Goal: Task Accomplishment & Management: Complete application form

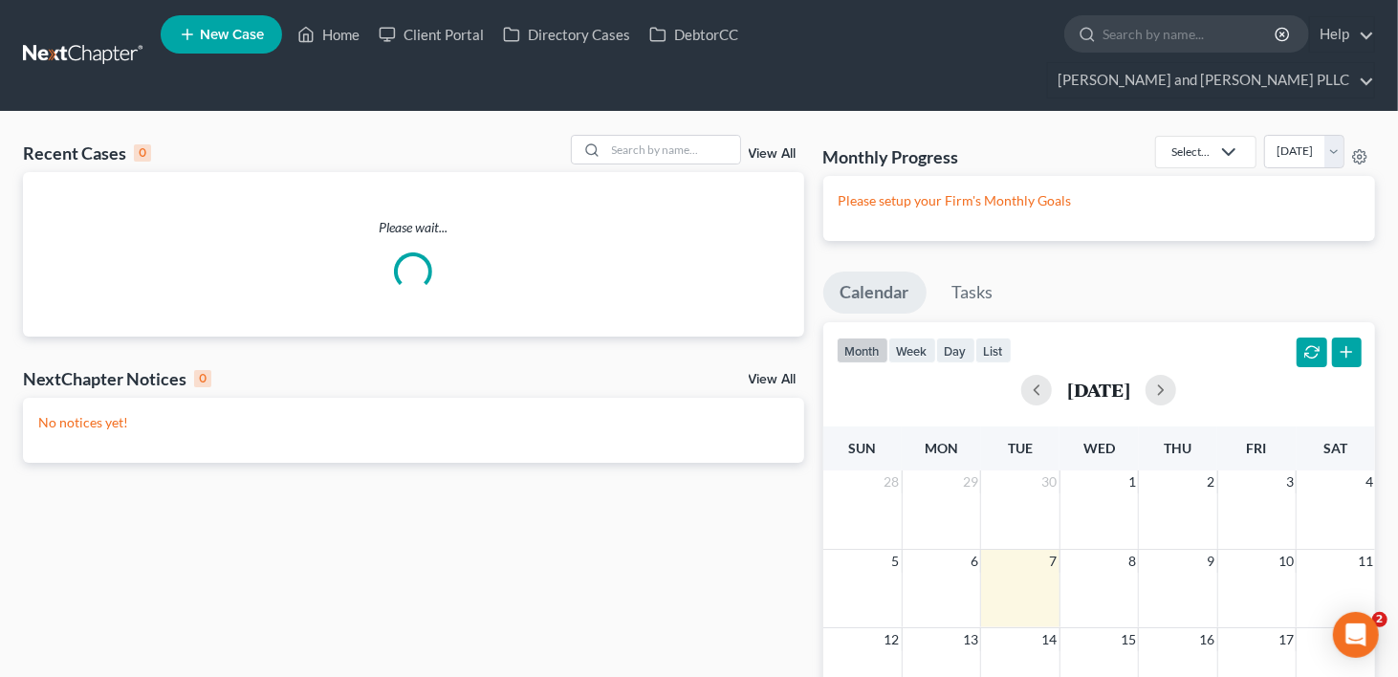
click at [210, 38] on span "New Case" at bounding box center [232, 35] width 64 height 14
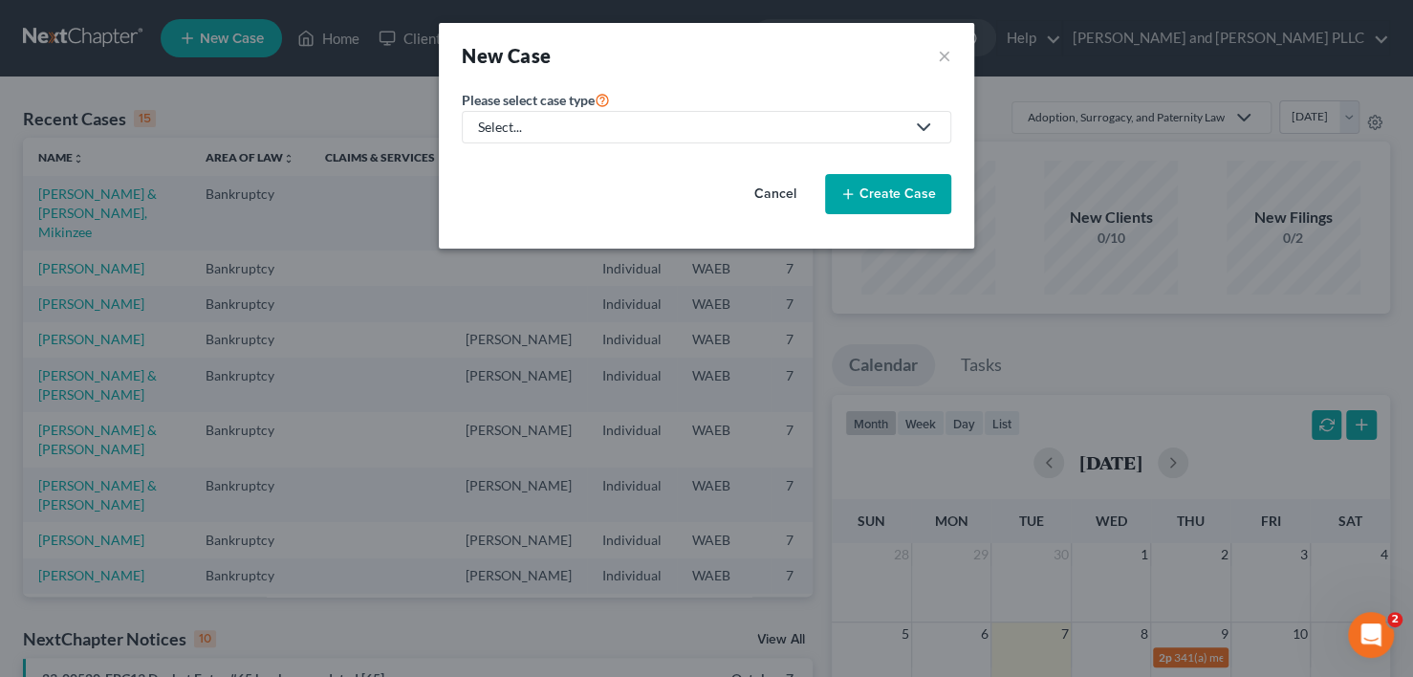
click at [603, 122] on div "Select..." at bounding box center [691, 127] width 426 height 19
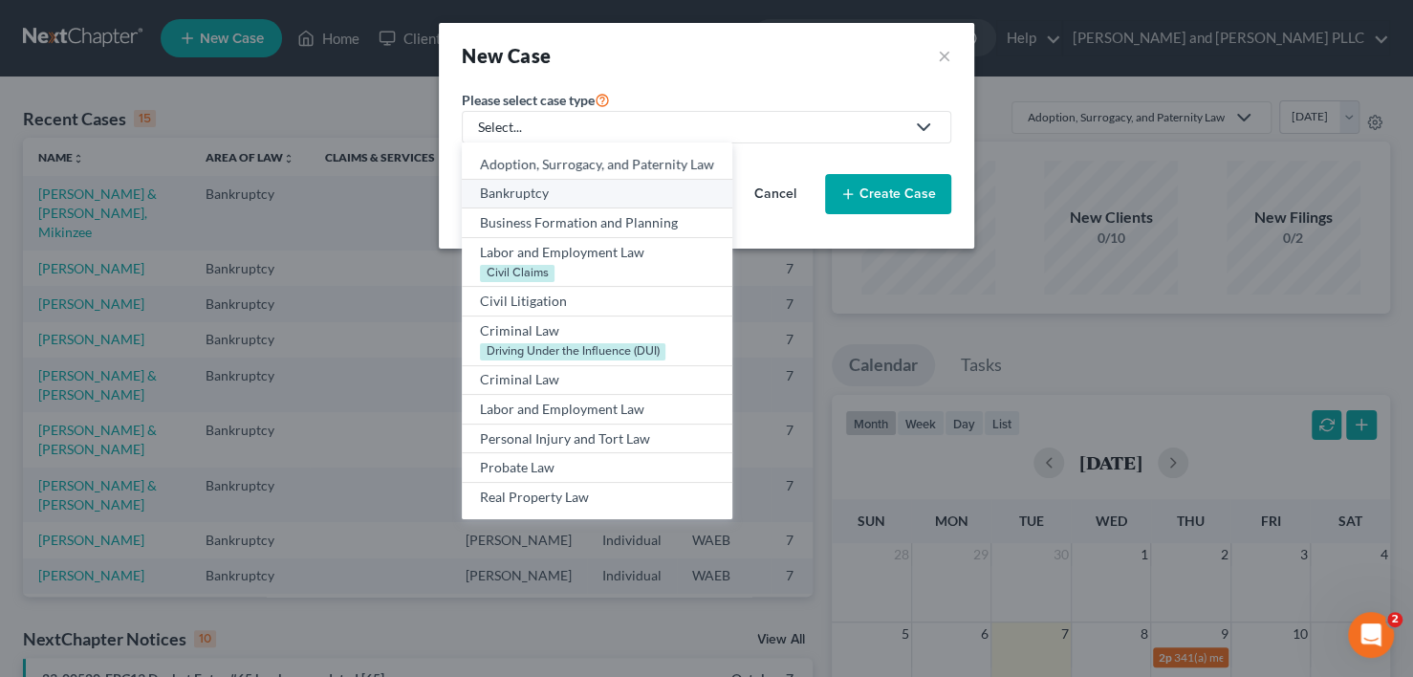
click at [536, 198] on div "Bankruptcy" at bounding box center [597, 193] width 234 height 19
select select "86"
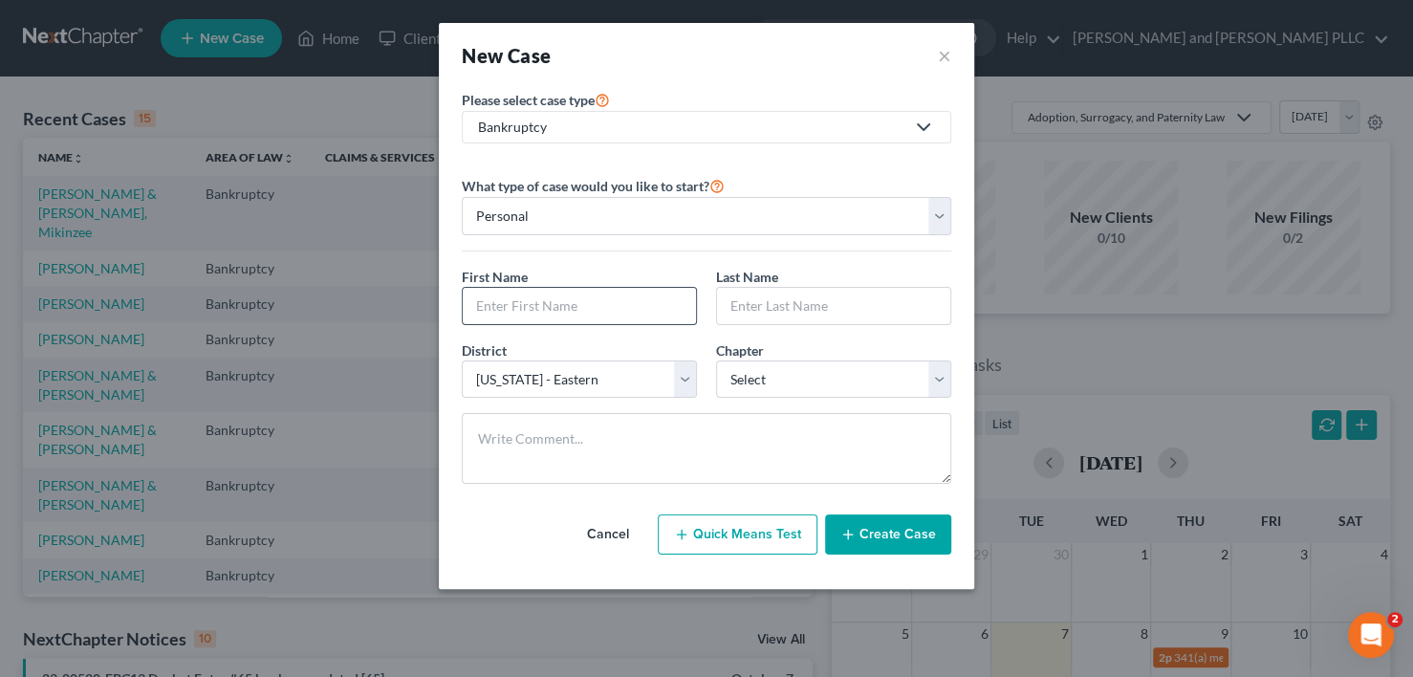
click at [538, 302] on input "text" at bounding box center [579, 306] width 233 height 36
type input "Tiala"
click at [799, 302] on input "text" at bounding box center [833, 306] width 233 height 36
type input "[PERSON_NAME]"
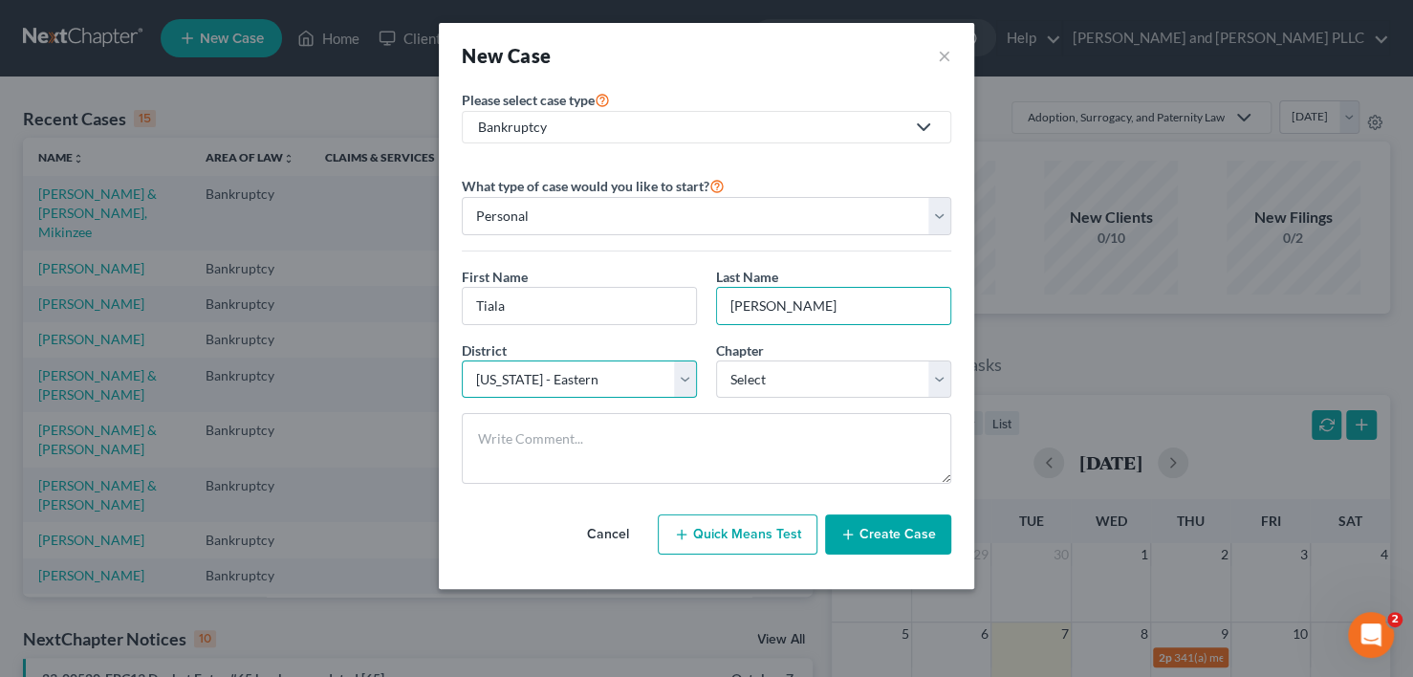
click at [683, 382] on select "Select [US_STATE] - [GEOGRAPHIC_DATA] [US_STATE] - [GEOGRAPHIC_DATA][US_STATE] …" at bounding box center [579, 379] width 235 height 38
select select "23"
click at [462, 360] on select "Select [US_STATE] - [GEOGRAPHIC_DATA] [US_STATE] - [GEOGRAPHIC_DATA][US_STATE] …" at bounding box center [579, 379] width 235 height 38
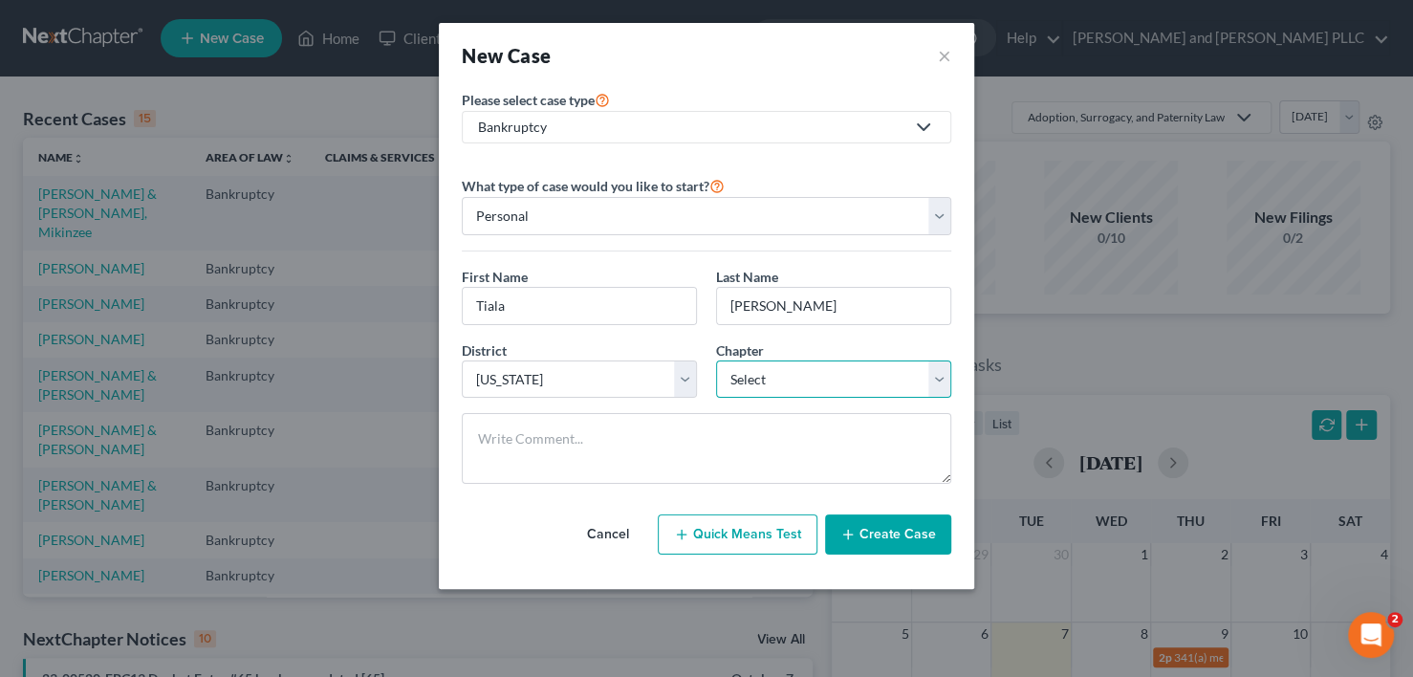
click at [809, 373] on select "Select 7 11 12 13" at bounding box center [833, 379] width 235 height 38
select select "0"
click at [716, 360] on select "Select 7 11 12 13" at bounding box center [833, 379] width 235 height 38
click at [889, 529] on button "Create Case" at bounding box center [888, 534] width 126 height 40
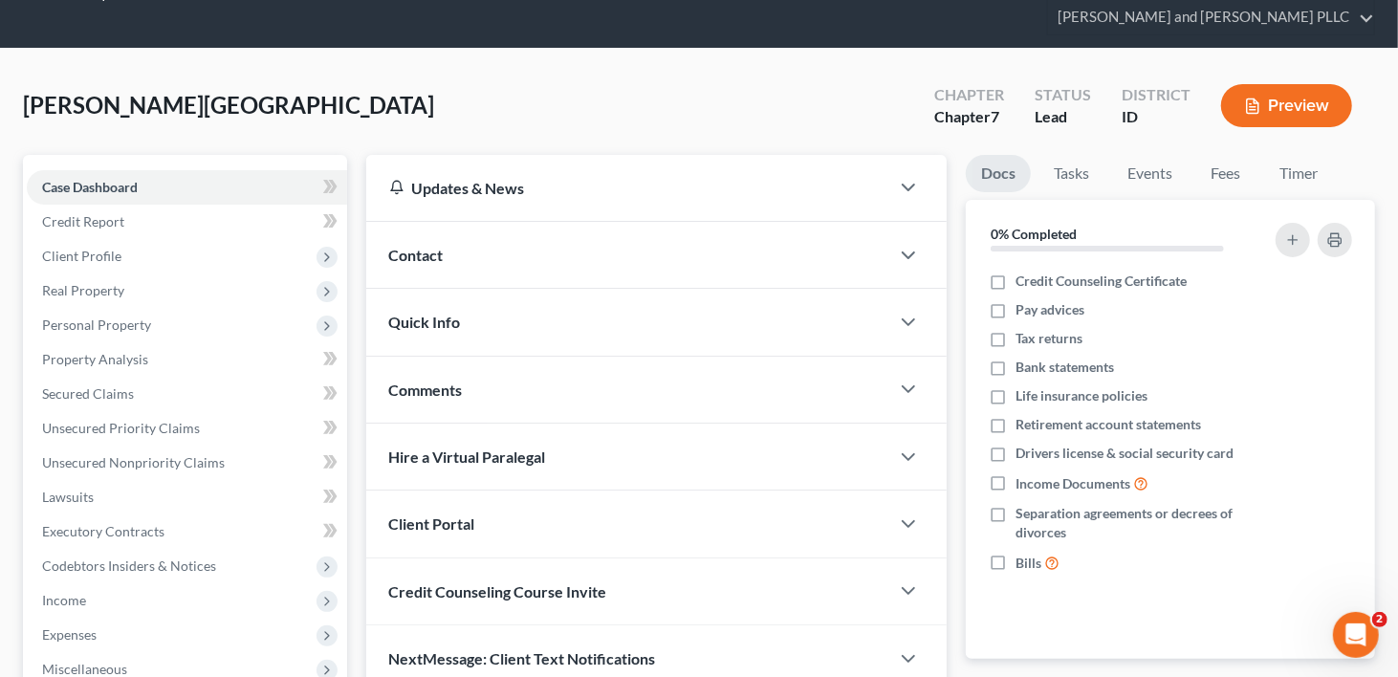
scroll to position [191, 0]
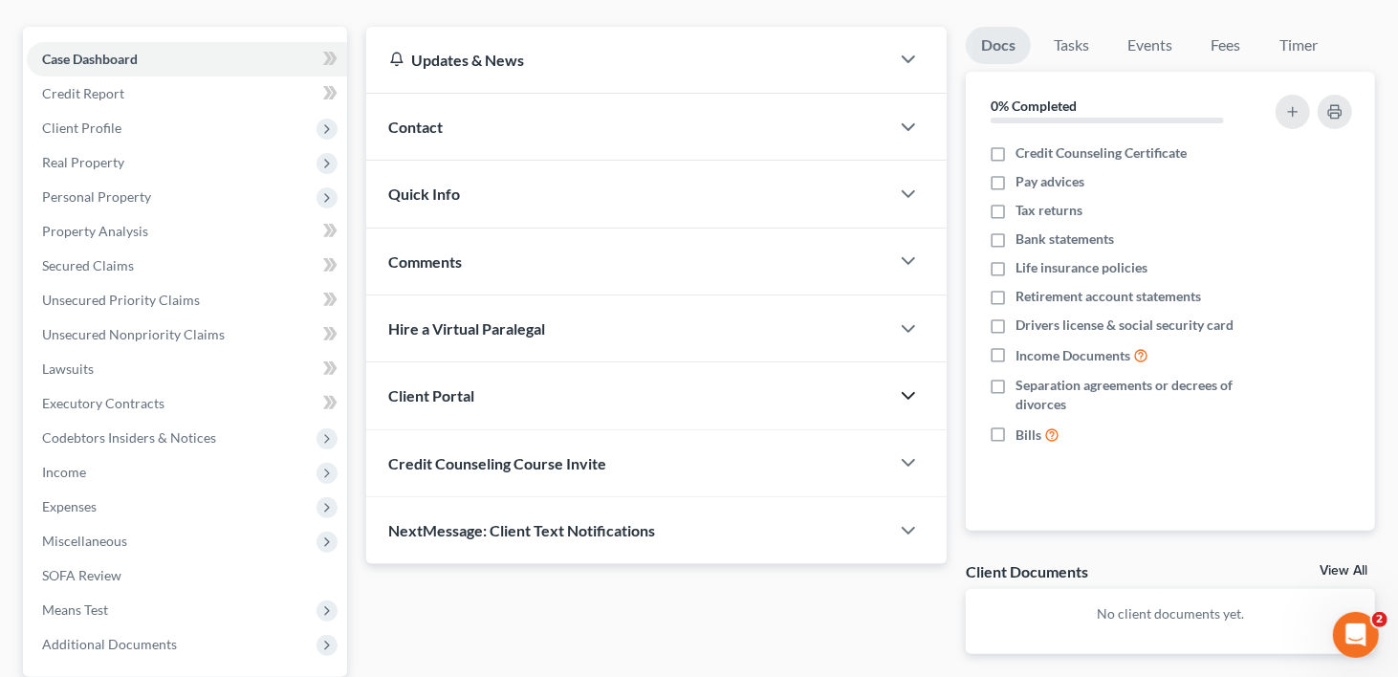
click at [918, 384] on icon "button" at bounding box center [908, 395] width 23 height 23
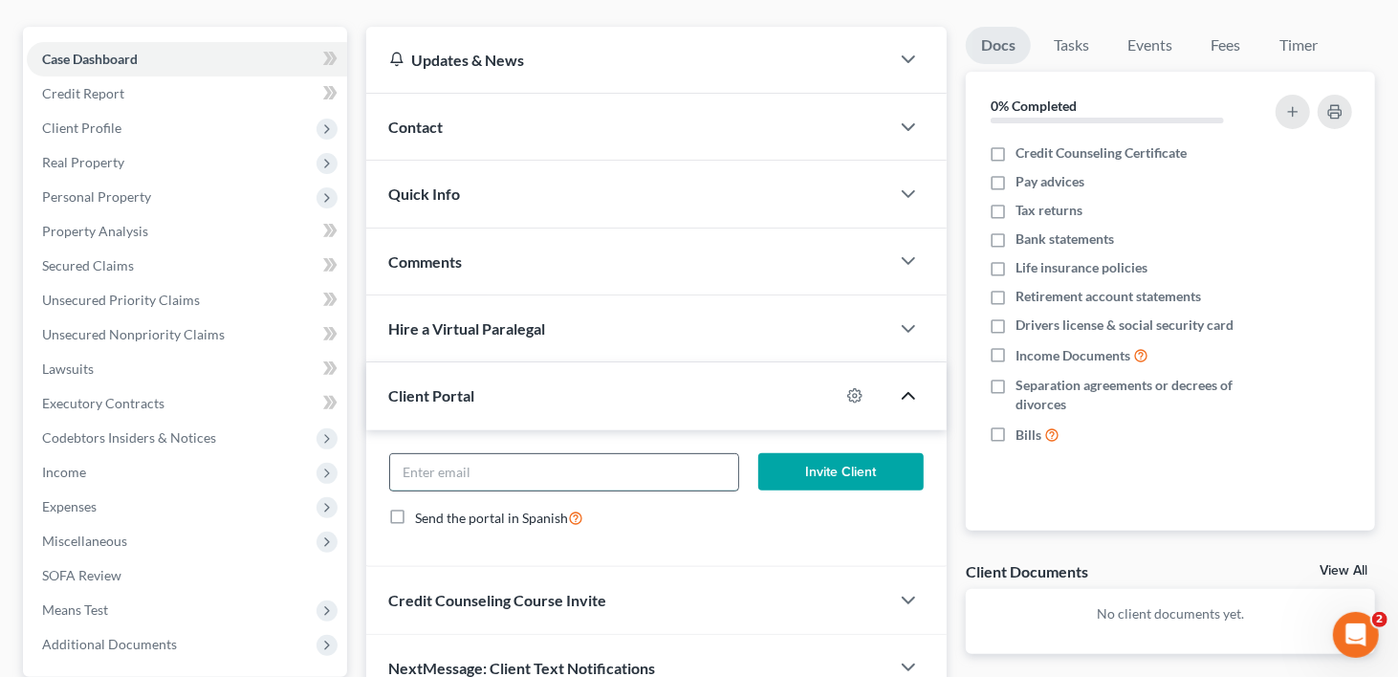
paste input "[EMAIL_ADDRESS][DOMAIN_NAME]"
type input "[EMAIL_ADDRESS][DOMAIN_NAME]"
click at [860, 453] on button "Invite Client" at bounding box center [840, 472] width 165 height 38
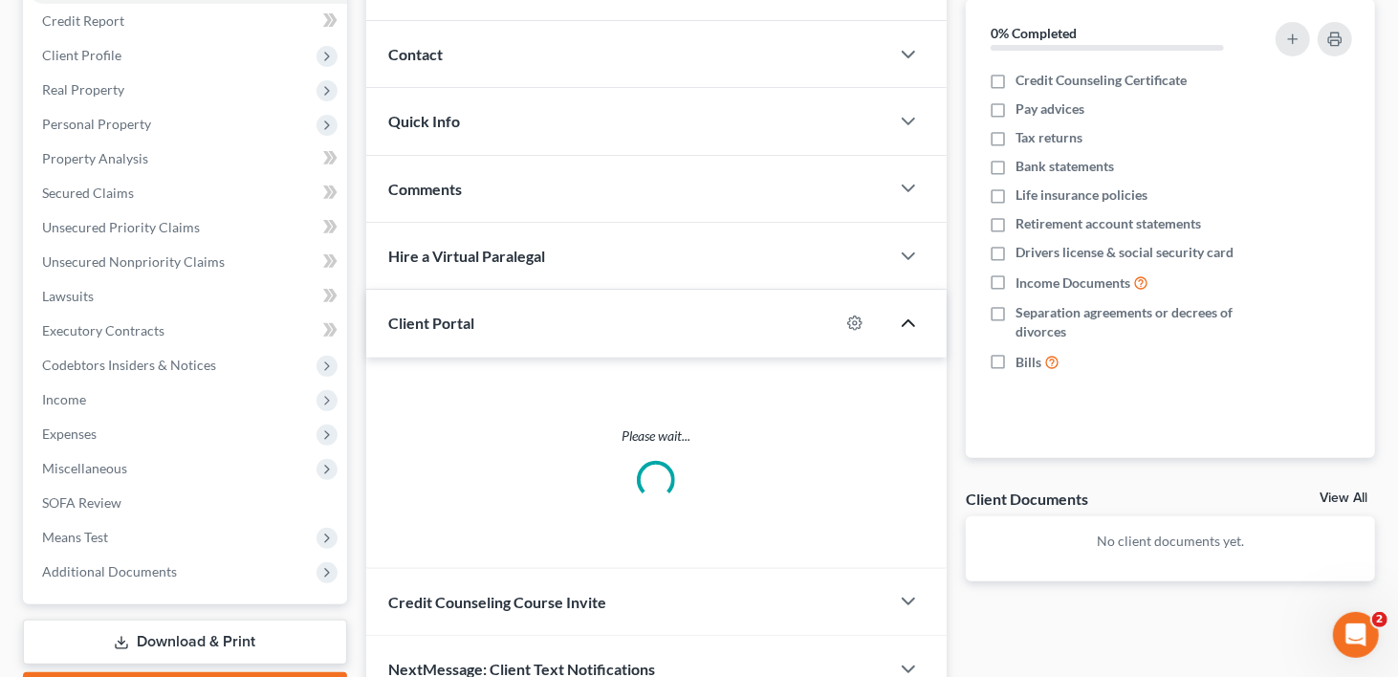
scroll to position [337, 0]
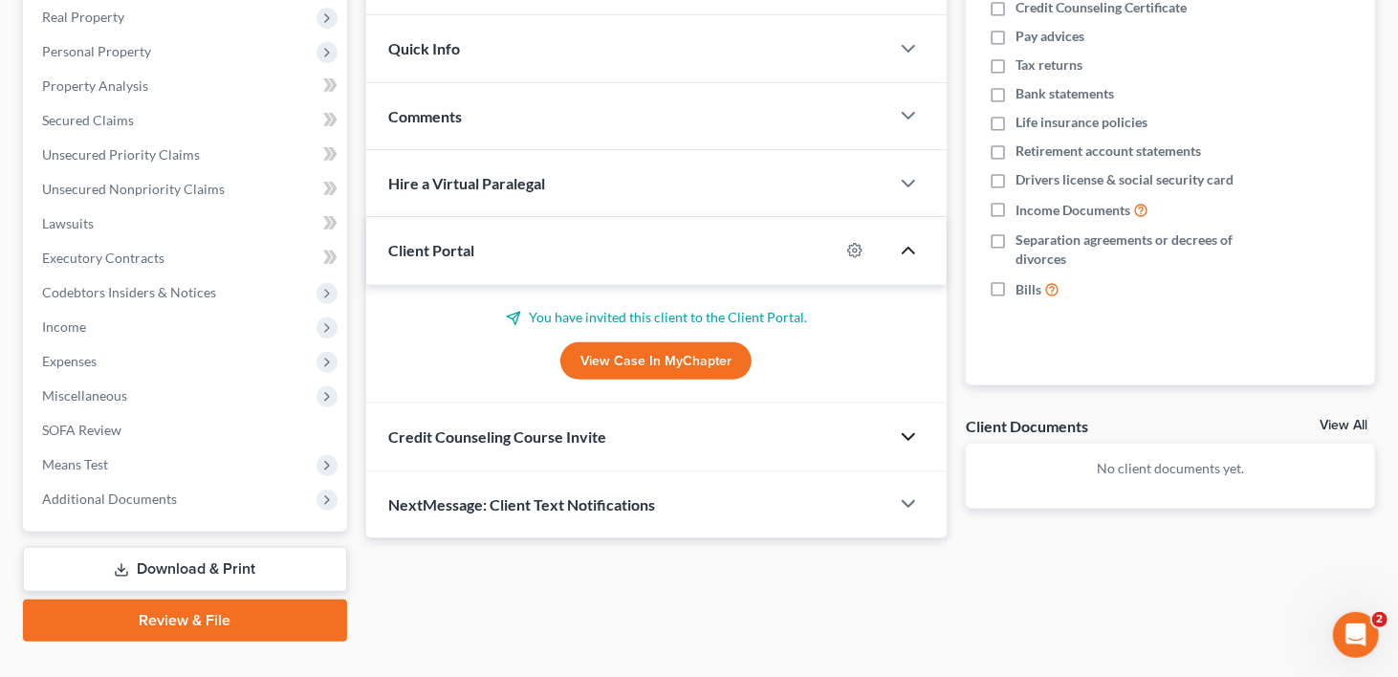
click at [903, 434] on polyline "button" at bounding box center [908, 437] width 11 height 6
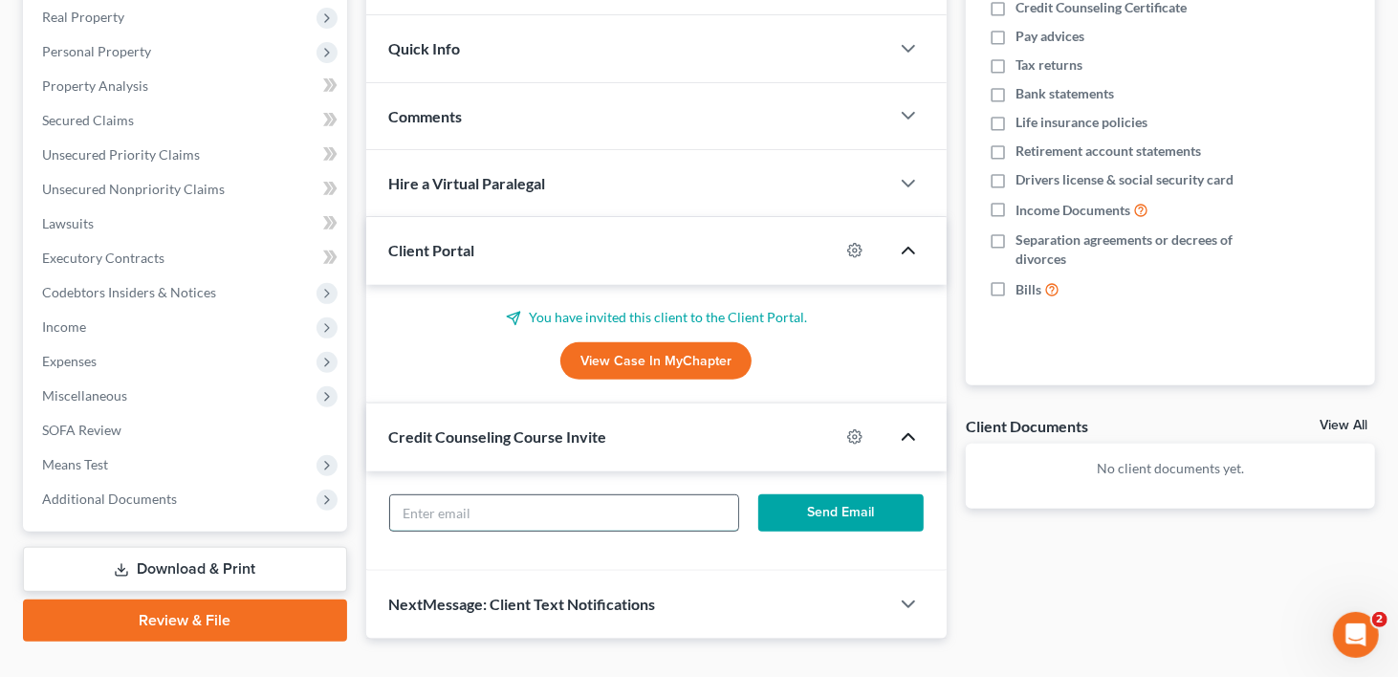
paste input "[EMAIL_ADDRESS][DOMAIN_NAME]"
type input "[EMAIL_ADDRESS][DOMAIN_NAME]"
click at [816, 494] on button "Send Email" at bounding box center [840, 513] width 165 height 38
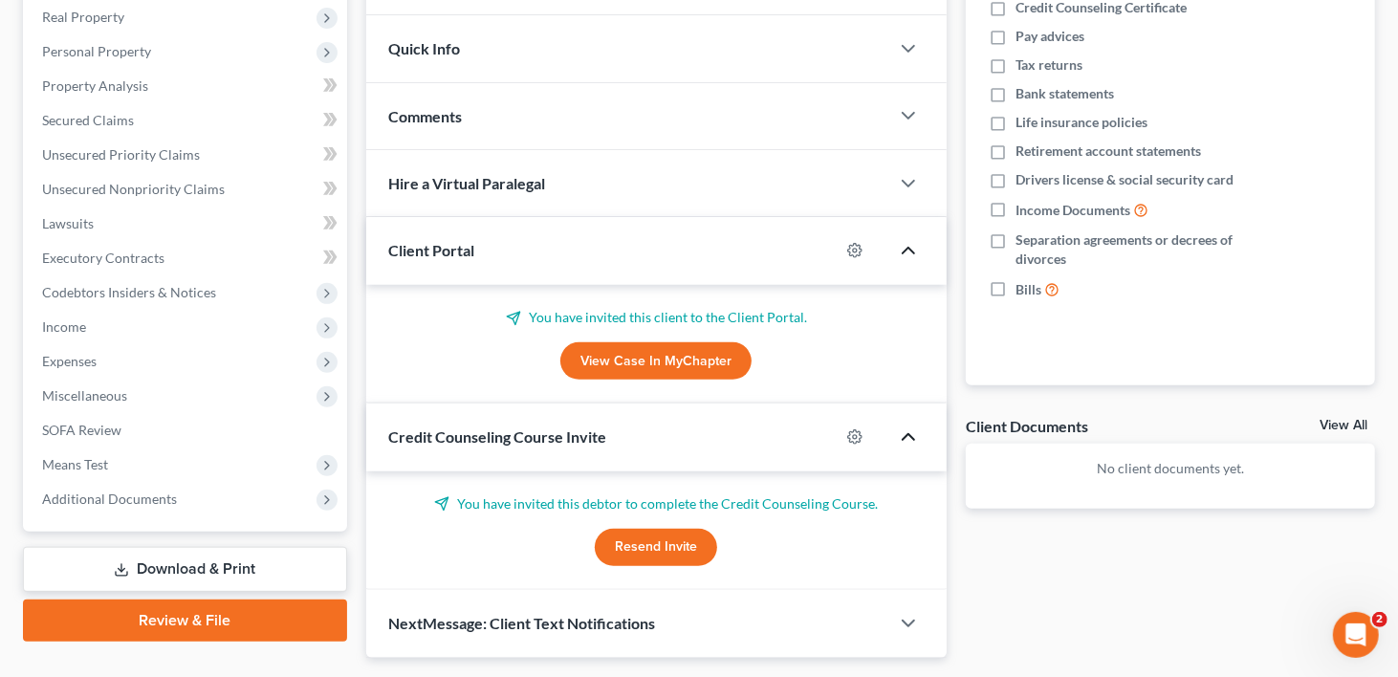
scroll to position [0, 0]
